Goal: Use online tool/utility: Use online tool/utility

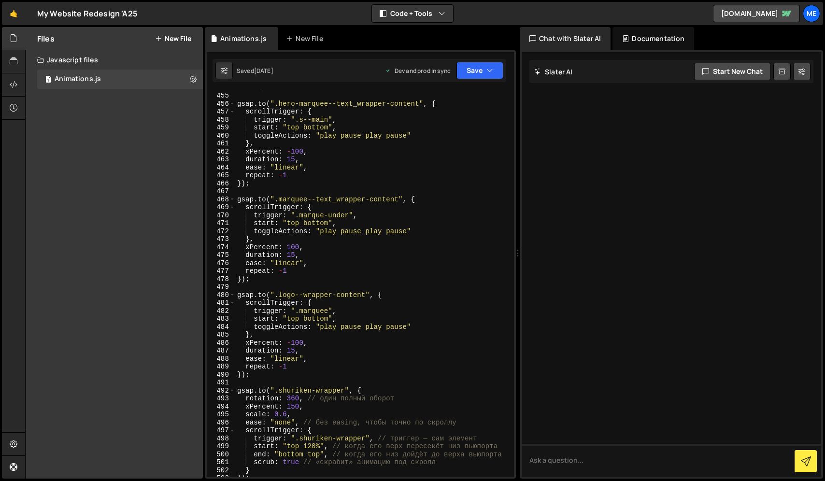
scroll to position [3733, 0]
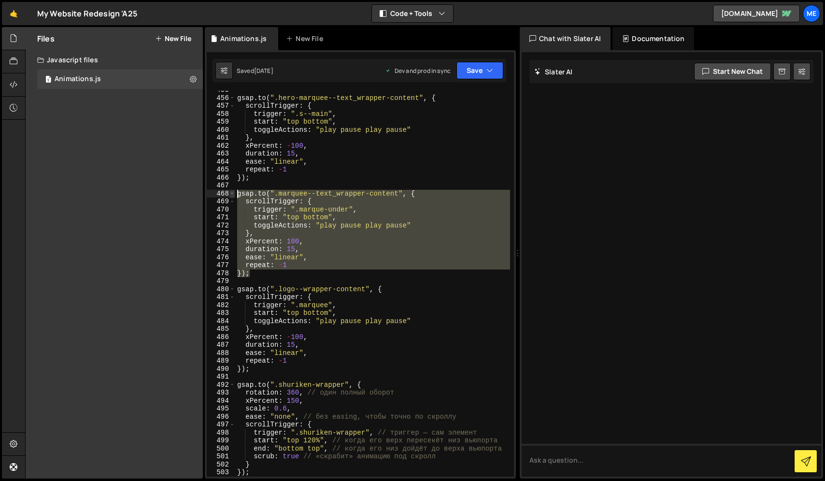
drag, startPoint x: 259, startPoint y: 275, endPoint x: 233, endPoint y: 194, distance: 84.6
click at [233, 194] on div "455 456 457 458 459 460 461 462 463 464 465 466 467 468 469 470 471 472 473 474…" at bounding box center [360, 284] width 307 height 386
type textarea "});"
click at [259, 274] on div "gsap . to ( ".hero-marquee--text_wrapper-content" , { scrollTrigger : { trigger…" at bounding box center [372, 287] width 275 height 402
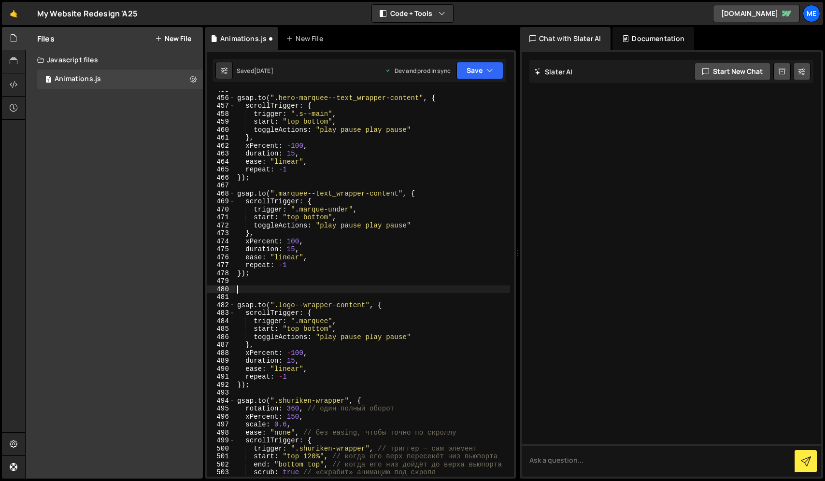
paste textarea "});"
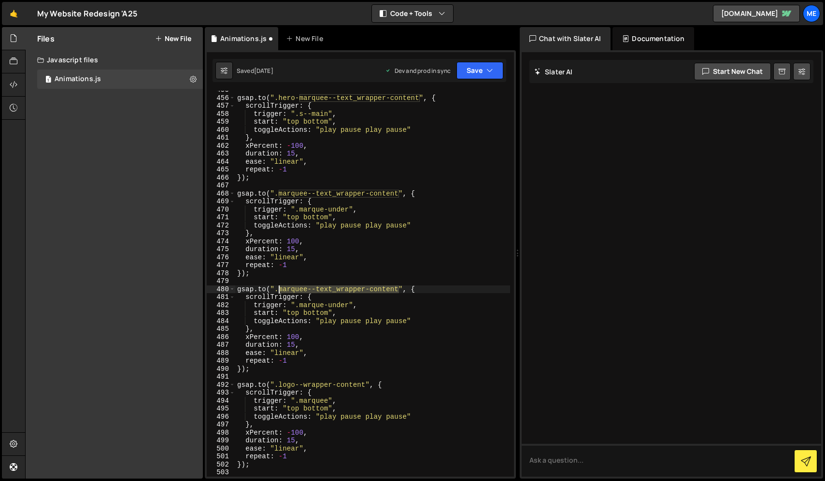
drag, startPoint x: 398, startPoint y: 288, endPoint x: 279, endPoint y: 287, distance: 119.8
click at [279, 287] on div "gsap . to ( ".hero-marquee--text_wrapper-content" , { scrollTrigger : { trigger…" at bounding box center [372, 287] width 275 height 402
paste textarea "wrapper-price"
drag, startPoint x: 348, startPoint y: 304, endPoint x: 299, endPoint y: 304, distance: 48.3
click at [299, 304] on div "gsap . to ( ".hero-marquee--text_wrapper-content" , { scrollTrigger : { trigger…" at bounding box center [372, 287] width 275 height 402
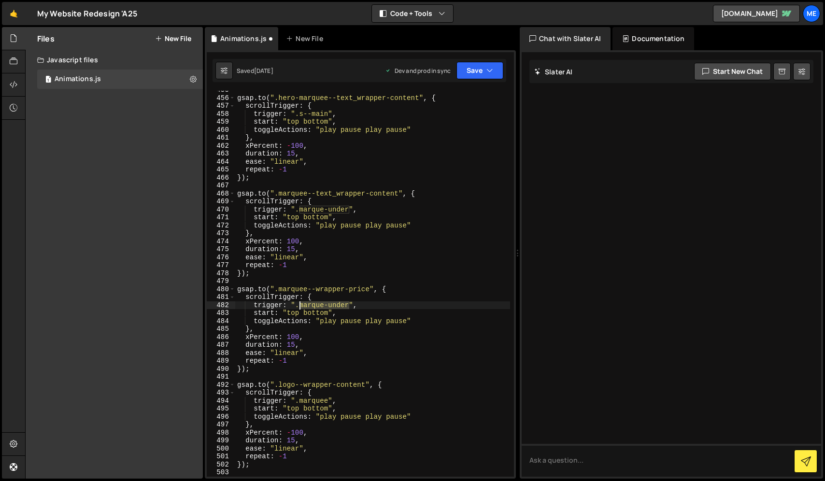
paste textarea "price"
click at [287, 337] on div "gsap . to ( ".hero-marquee--text_wrapper-content" , { scrollTrigger : { trigger…" at bounding box center [372, 287] width 275 height 402
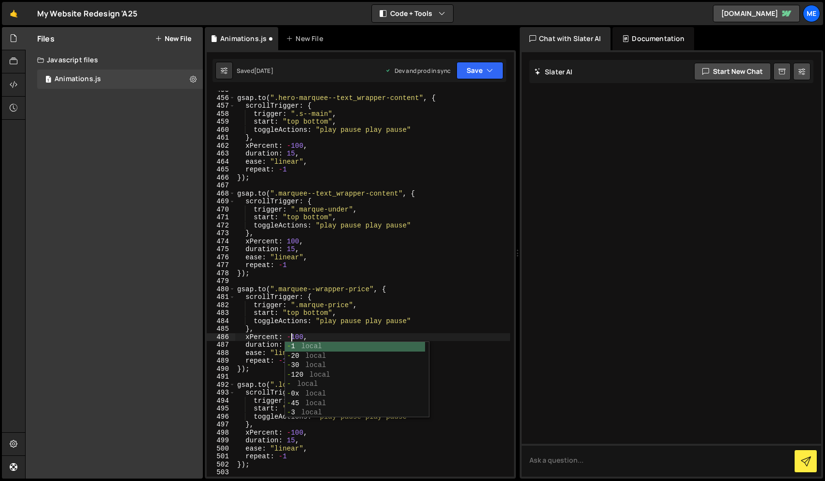
click at [263, 347] on div "gsap . to ( ".hero-marquee--text_wrapper-content" , { scrollTrigger : { trigger…" at bounding box center [372, 287] width 275 height 402
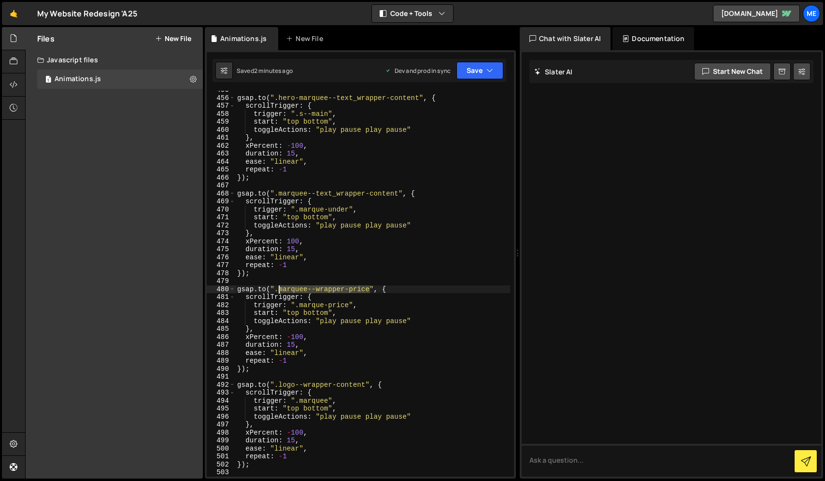
drag, startPoint x: 371, startPoint y: 288, endPoint x: 279, endPoint y: 288, distance: 92.2
click at [279, 288] on div "gsap . to ( ".hero-marquee--text_wrapper-content" , { scrollTrigger : { trigger…" at bounding box center [372, 287] width 275 height 402
paste textarea "text_"
type textarea "[DOMAIN_NAME](".marquee--text_wrapper-price", {"
